Goal: Find specific page/section: Find specific page/section

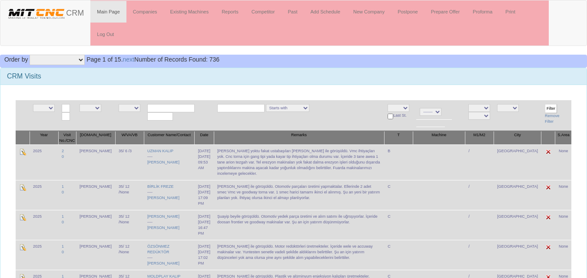
click at [93, 106] on select "NE E admin [PERSON_NAME] salih [GEOGRAPHIC_DATA] [PERSON_NAME]" at bounding box center [90, 108] width 22 height 8
select select "15"
click at [83, 104] on select "NE E admin fazıl ibrahim salih ogulcan hasan murat" at bounding box center [90, 108] width 22 height 8
click at [519, 108] on select "NE E Zonguldak Yozgat Yalova Van Uşak Tunceli Trabzon Tokat Tekirdağ Sivas Şırn…" at bounding box center [508, 108] width 22 height 8
select select "1232"
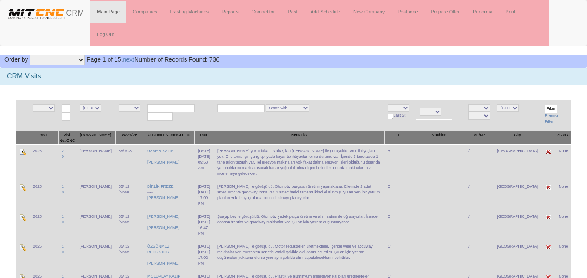
click at [511, 104] on select "NE E Zonguldak Yozgat Yalova Van Uşak Tunceli Trabzon Tokat Tekirdağ Sivas Şırn…" at bounding box center [508, 108] width 22 height 8
click at [549, 107] on input "Filter" at bounding box center [551, 108] width 12 height 9
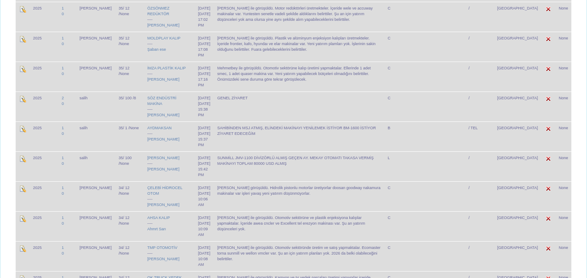
scroll to position [261, 0]
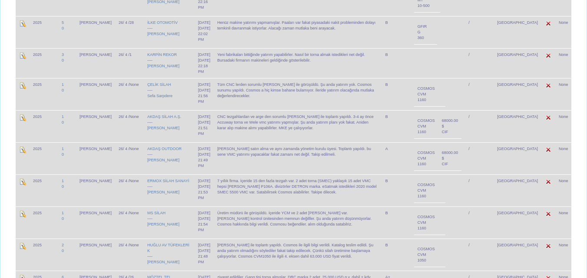
scroll to position [217, 0]
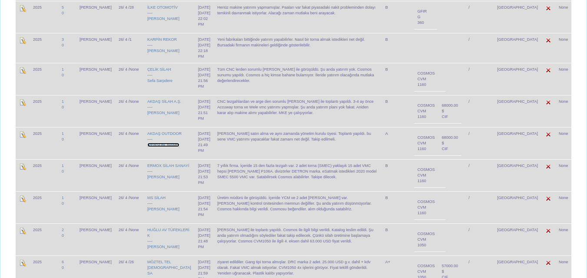
click at [151, 143] on link "Ömer Ceviz" at bounding box center [163, 145] width 32 height 4
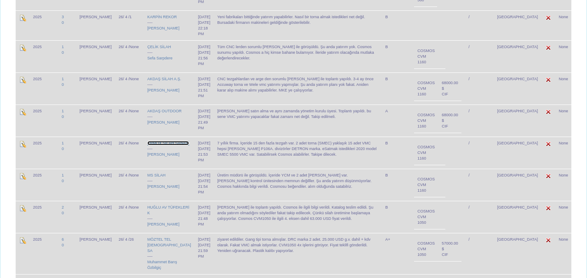
click at [154, 141] on link "ERMOX SİLAH SANAYİ" at bounding box center [168, 143] width 42 height 4
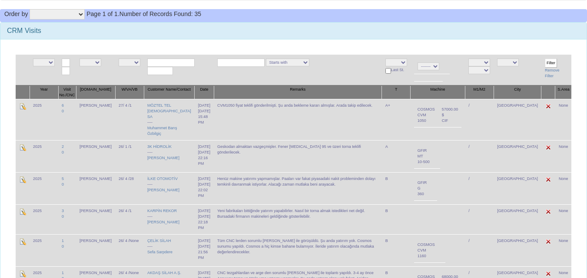
scroll to position [2, 0]
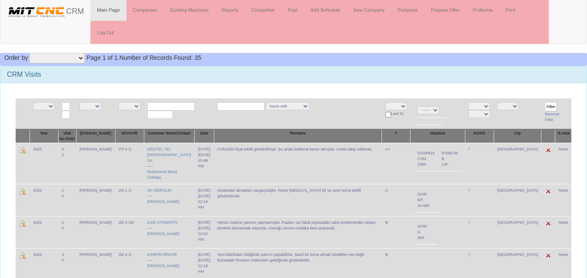
click at [298, 80] on div "CRM Visits" at bounding box center [293, 74] width 586 height 17
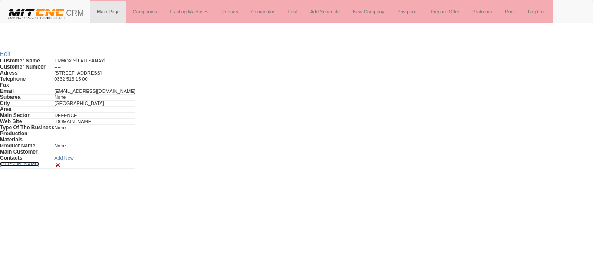
click at [4, 164] on link "[PERSON_NAME]" at bounding box center [19, 164] width 39 height 5
